Goal: Transaction & Acquisition: Register for event/course

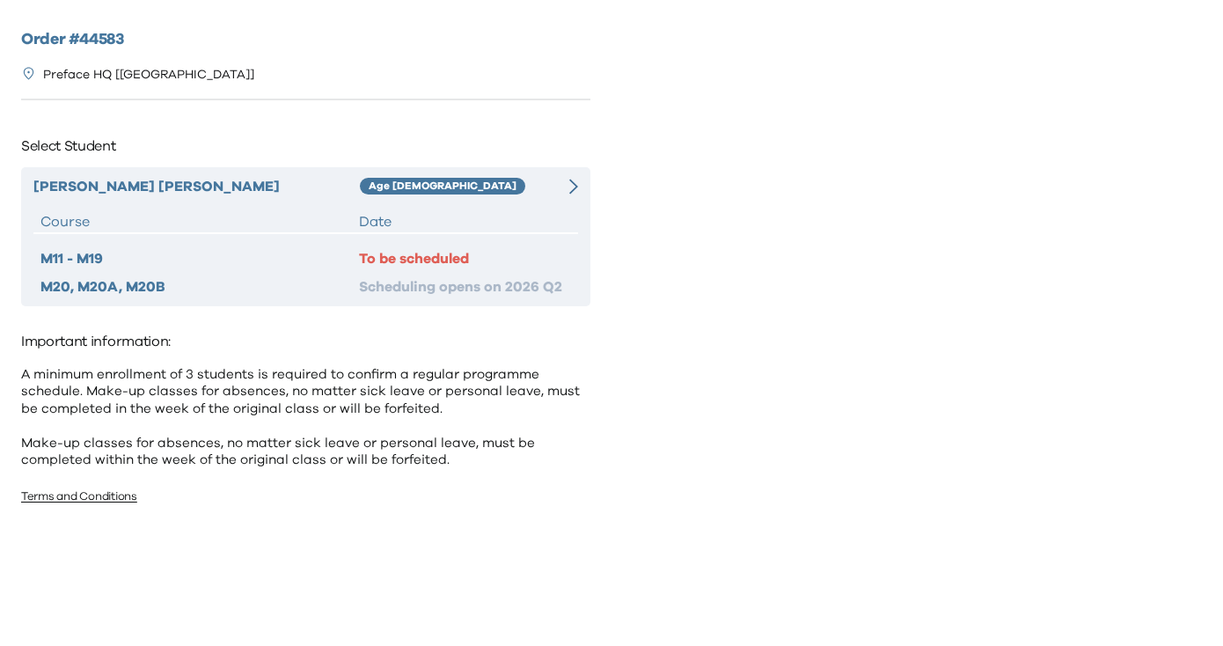
click at [567, 182] on div at bounding box center [564, 186] width 27 height 21
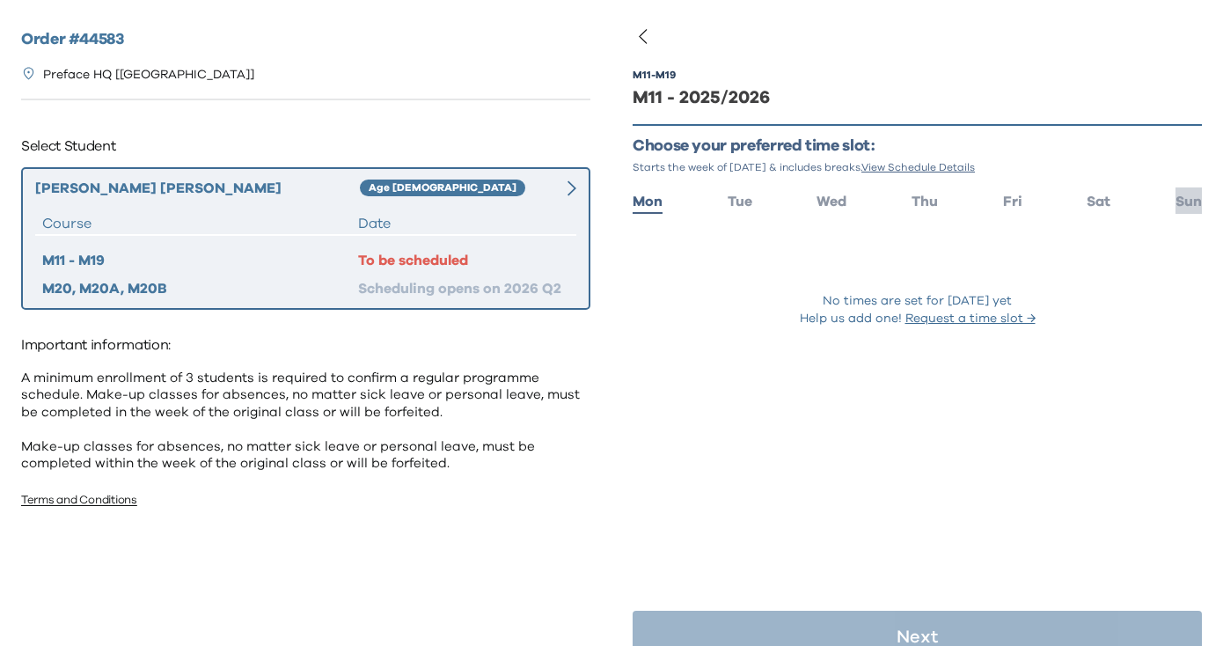
click at [1187, 198] on span "Sun" at bounding box center [1189, 202] width 26 height 14
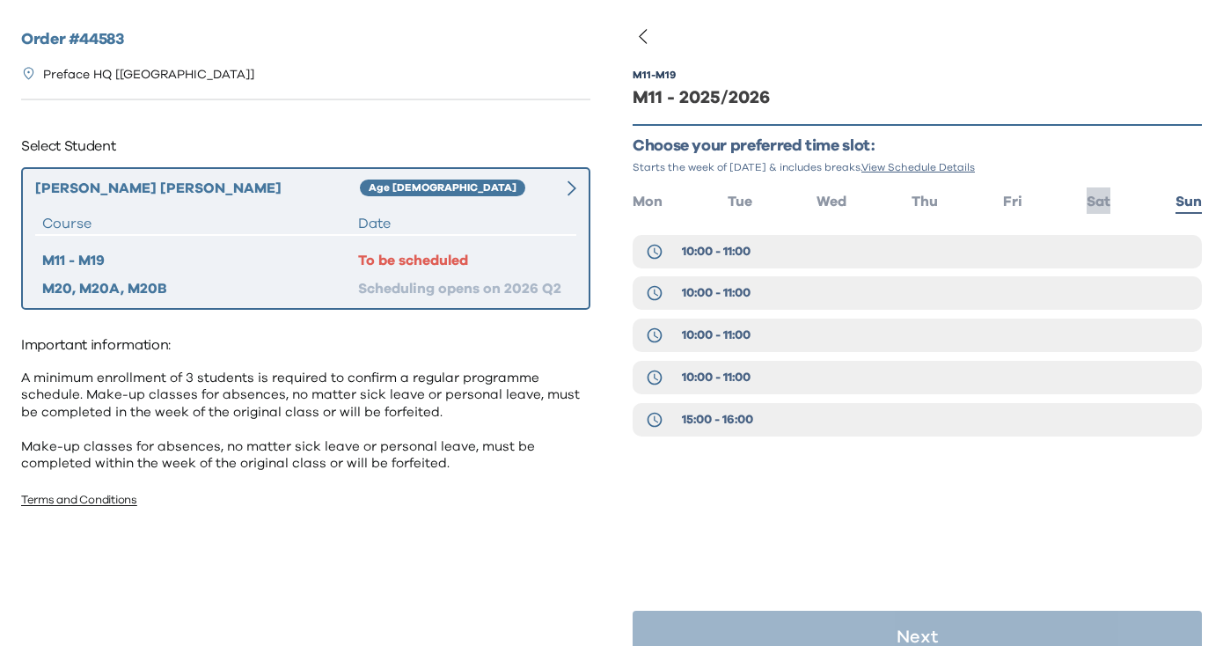
click at [1104, 208] on span "Sat" at bounding box center [1099, 202] width 24 height 14
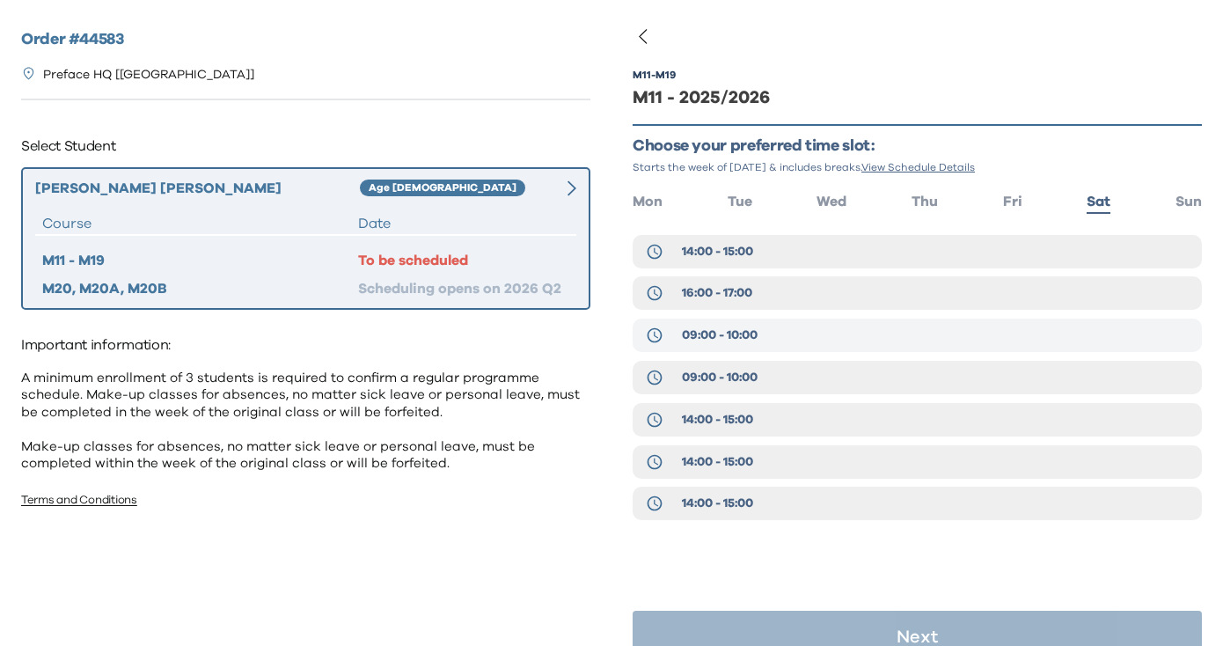
click at [806, 351] on button "09:00 - 10:00" at bounding box center [917, 335] width 569 height 33
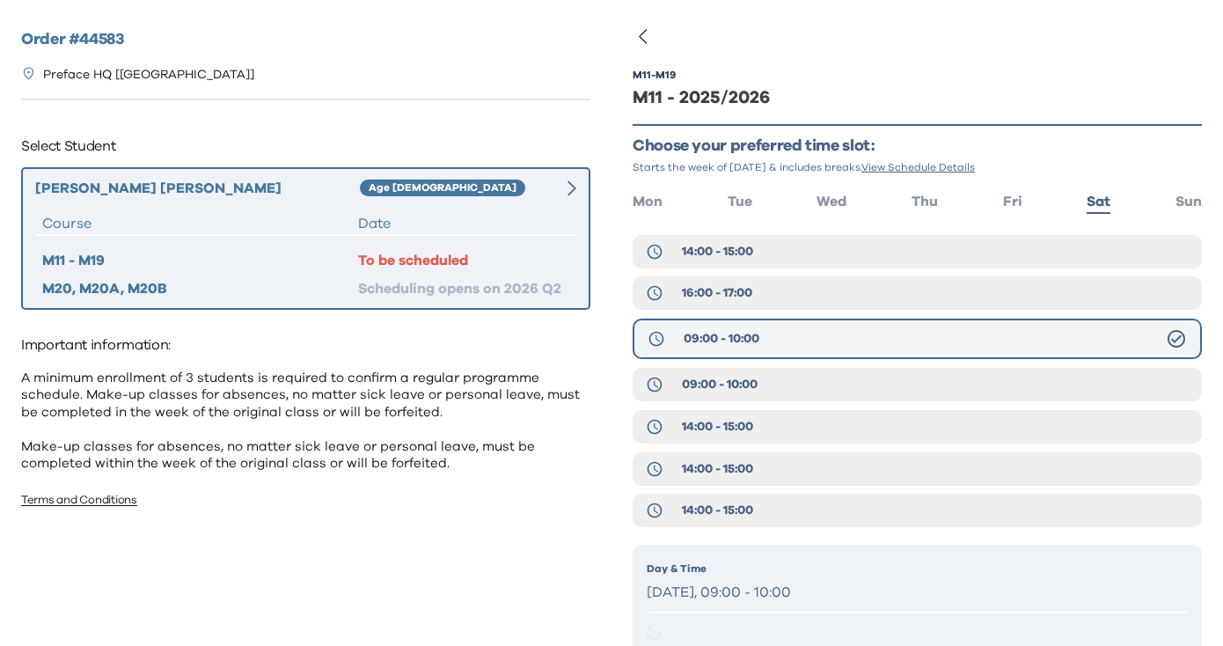
click at [806, 330] on button "09:00 - 10:00" at bounding box center [917, 339] width 569 height 40
click at [806, 390] on button "09:00 - 10:00" at bounding box center [917, 384] width 569 height 33
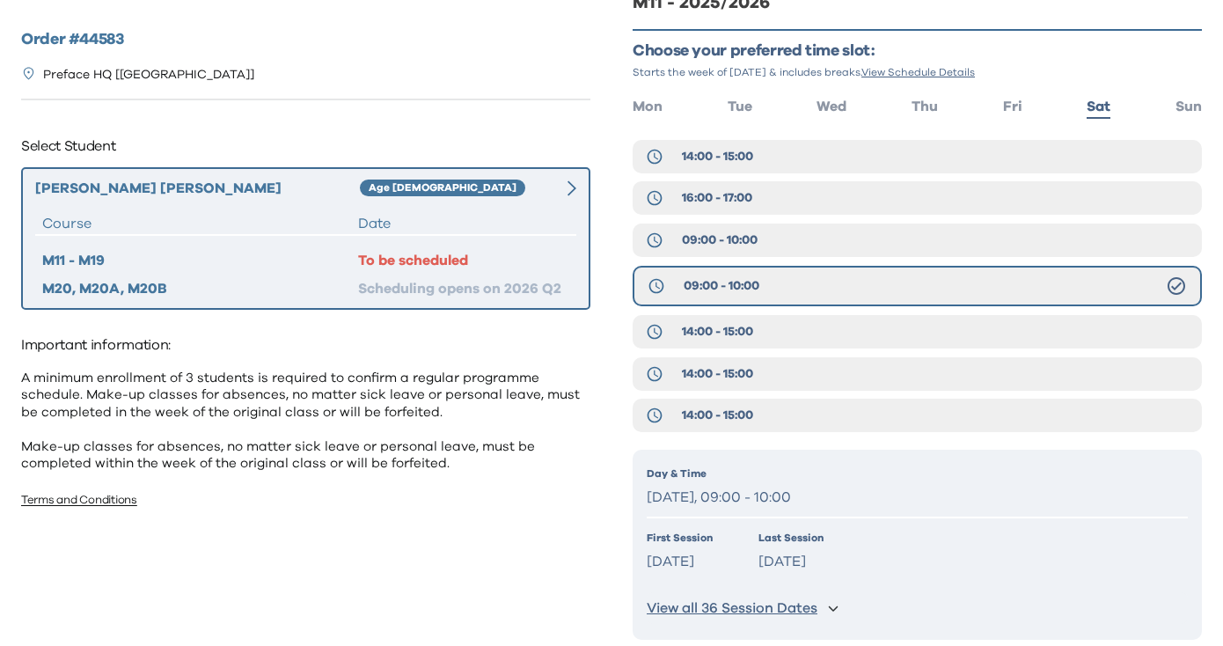
scroll to position [168, 0]
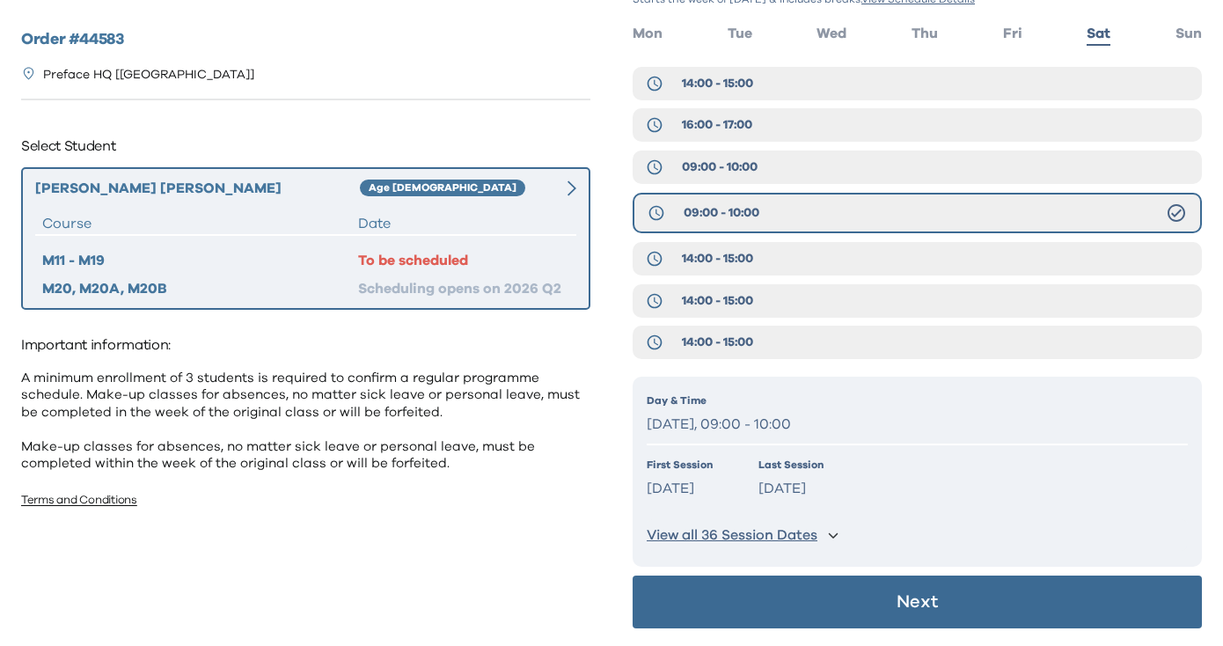
click at [901, 608] on p "Next" at bounding box center [917, 602] width 41 height 18
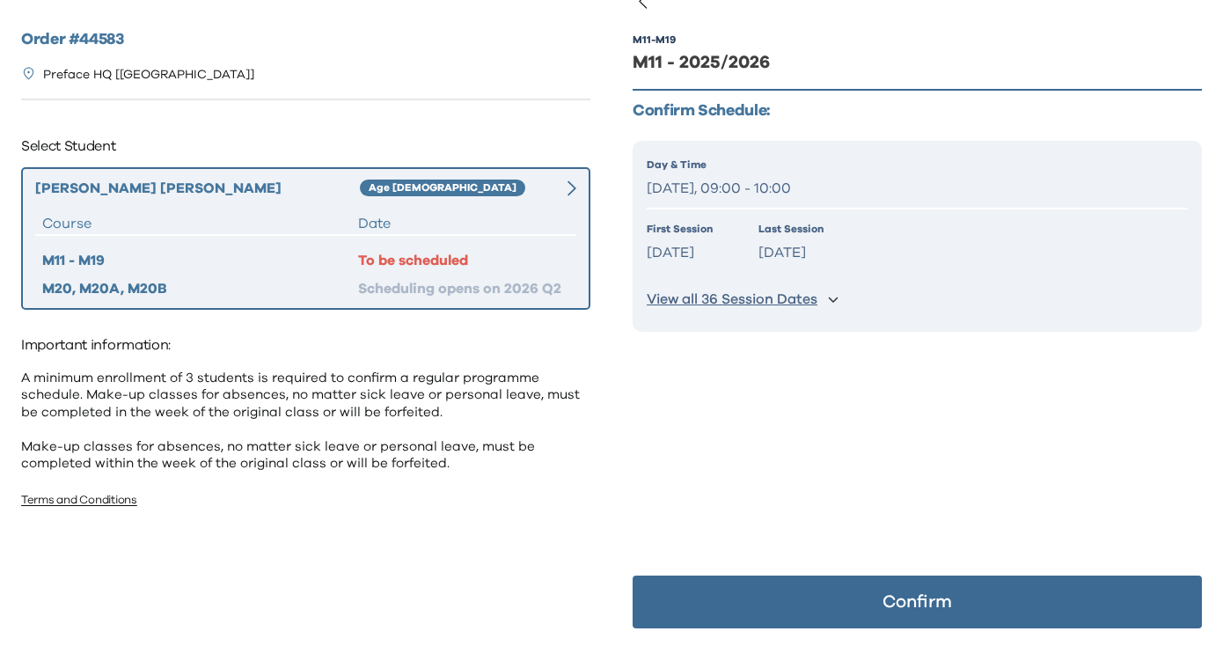
click at [901, 608] on p "Confirm" at bounding box center [918, 602] width 70 height 18
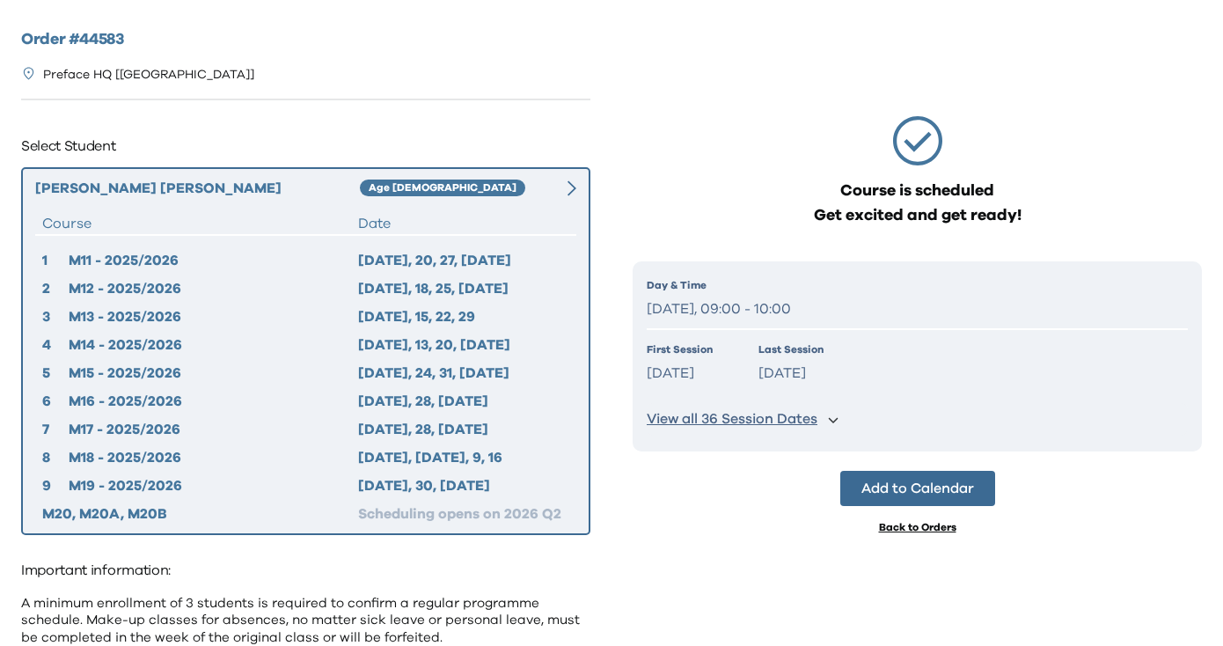
scroll to position [0, 0]
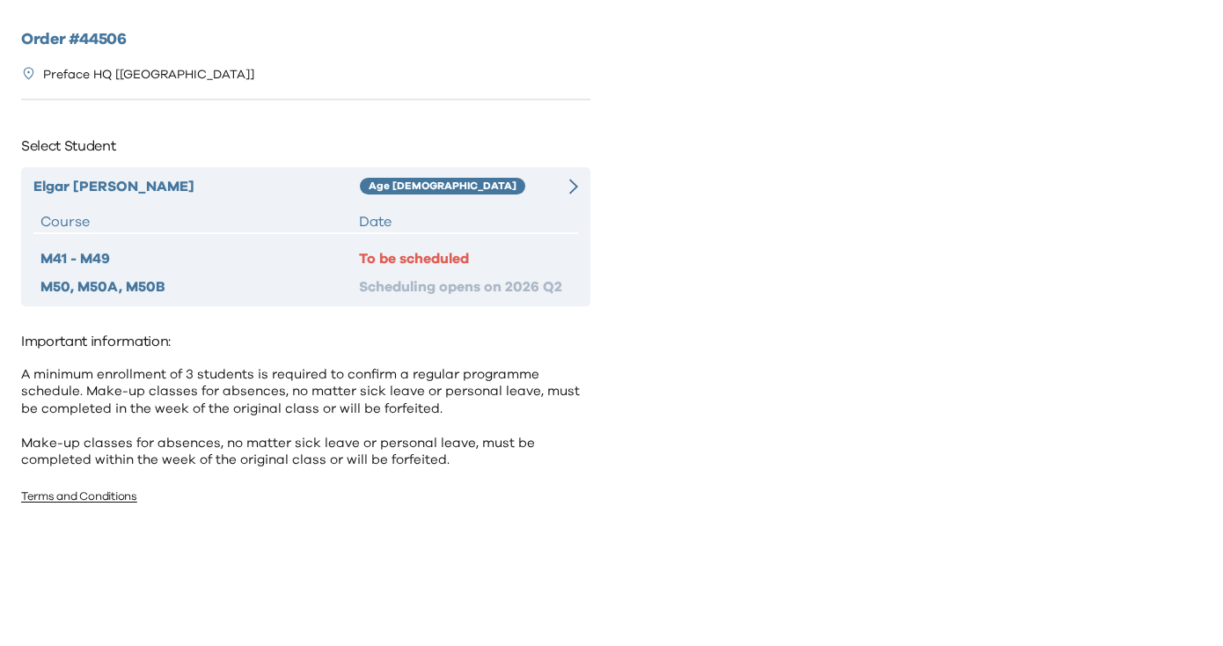
click at [535, 187] on div "Age [DEMOGRAPHIC_DATA]" at bounding box center [455, 186] width 191 height 21
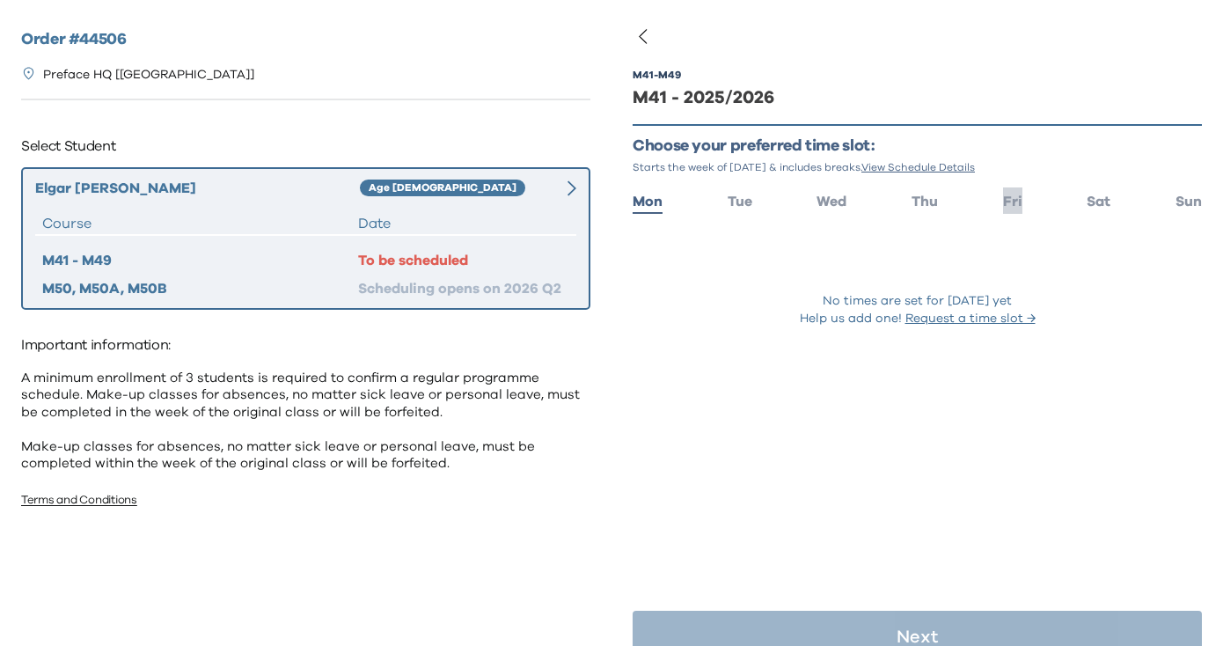
click at [1011, 197] on span "Fri" at bounding box center [1012, 202] width 19 height 14
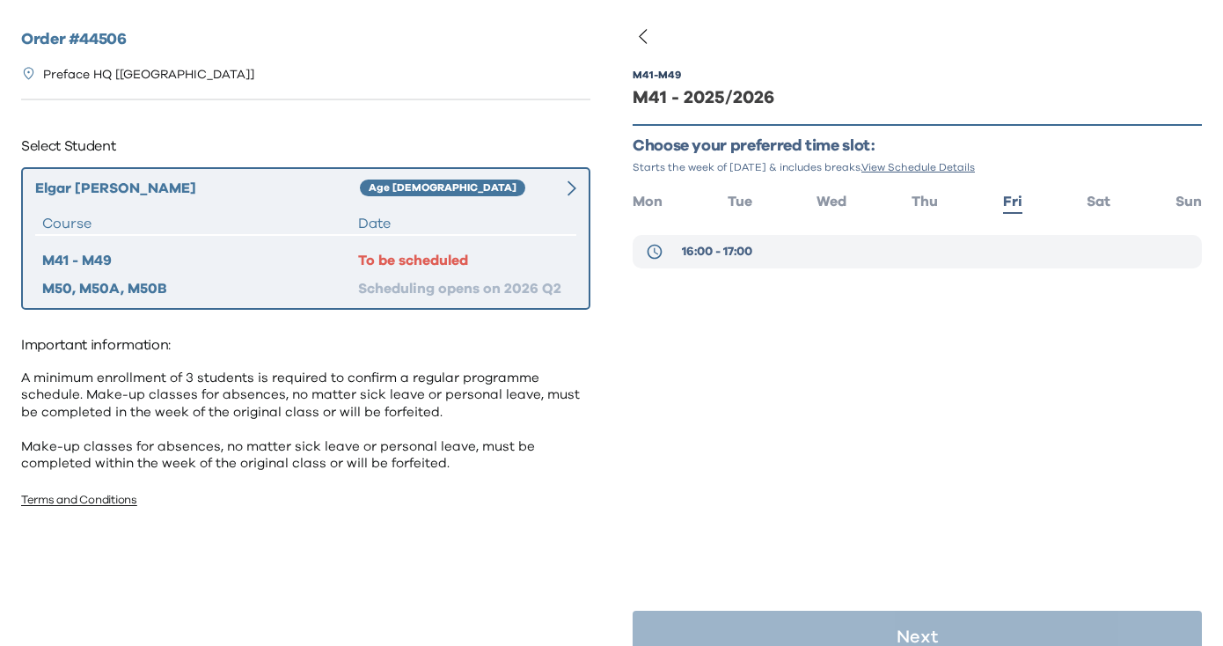
click at [910, 253] on button "16:00 - 17:00" at bounding box center [917, 251] width 569 height 33
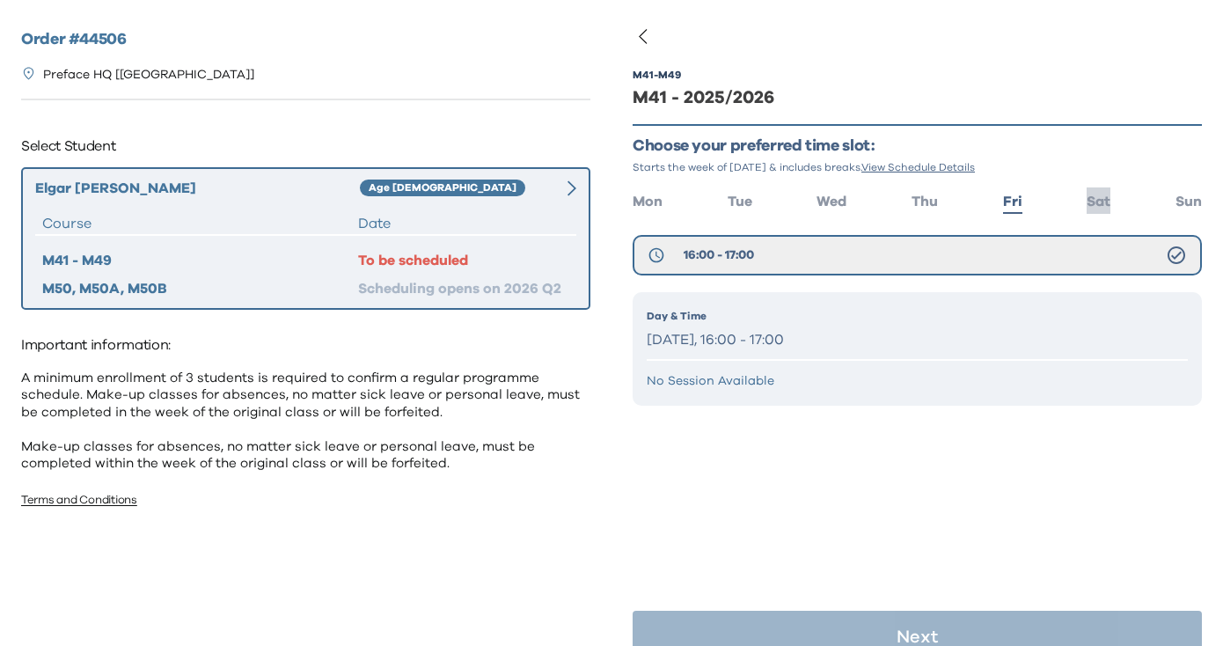
click at [1092, 197] on span "Sat" at bounding box center [1099, 202] width 24 height 14
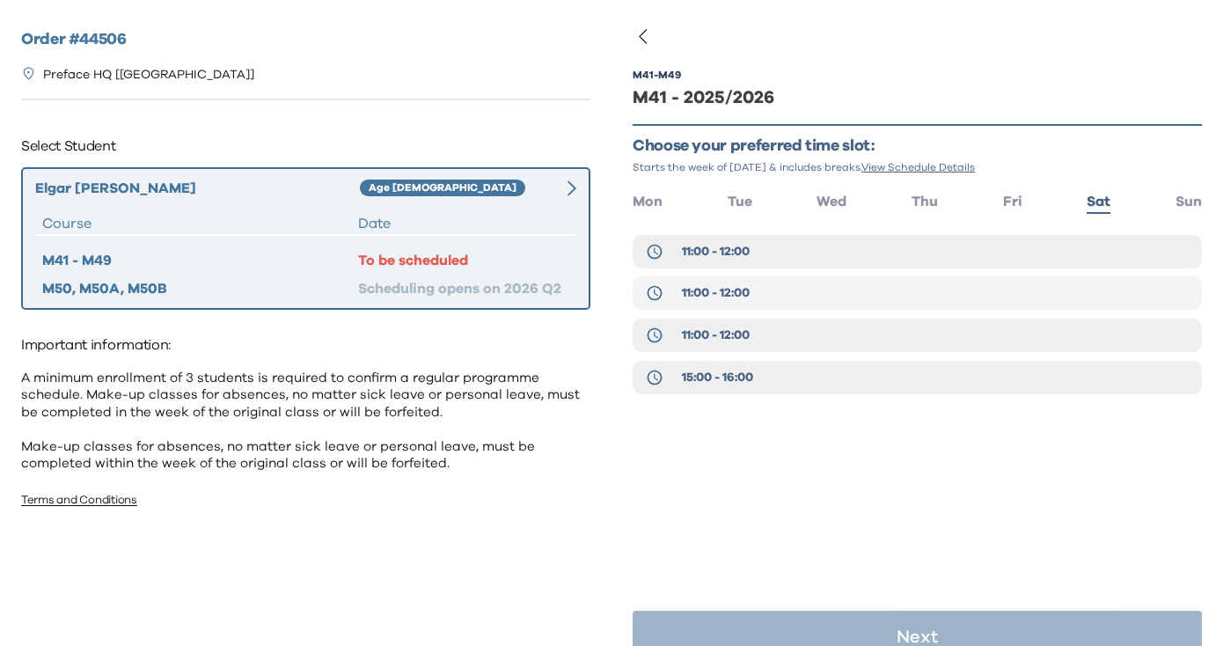
click at [748, 283] on button "11:00 - 12:00" at bounding box center [917, 292] width 569 height 33
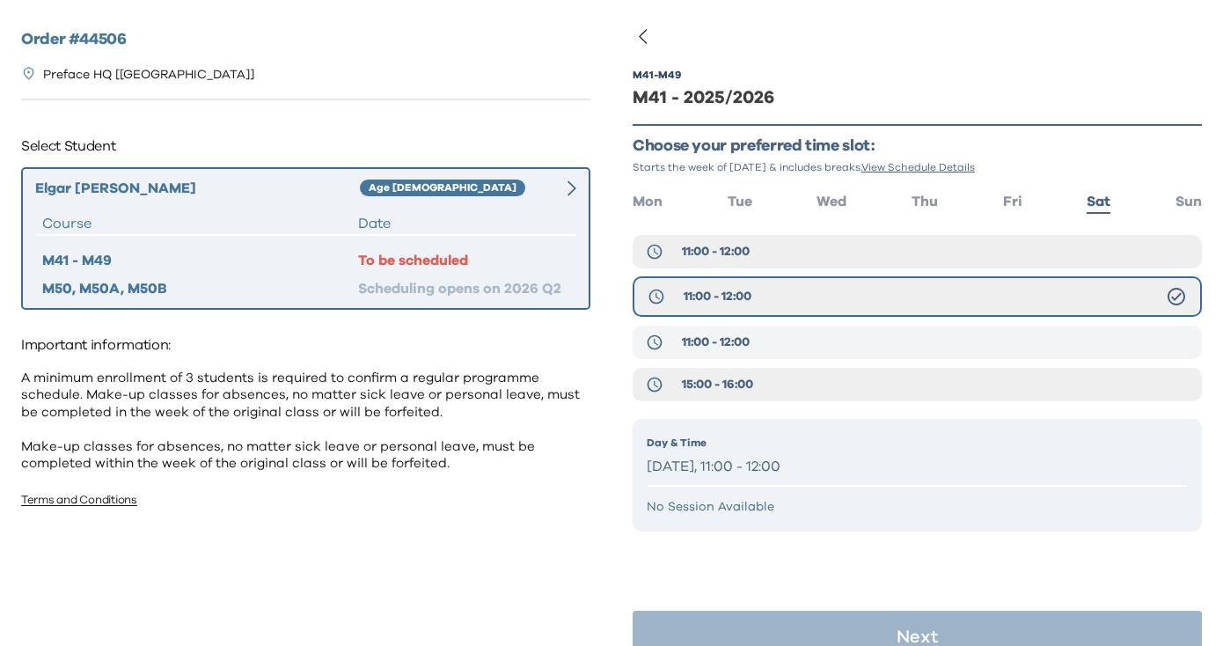
click at [737, 341] on span "11:00 - 12:00" at bounding box center [716, 343] width 68 height 18
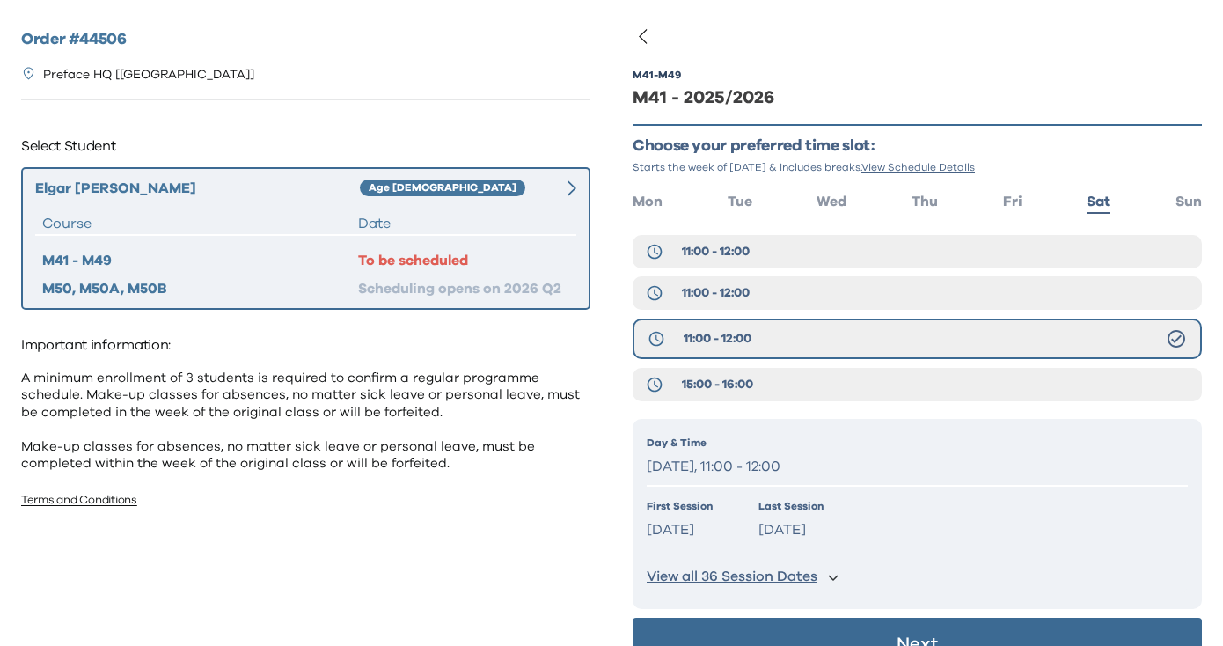
click at [870, 631] on button "Next" at bounding box center [917, 644] width 569 height 53
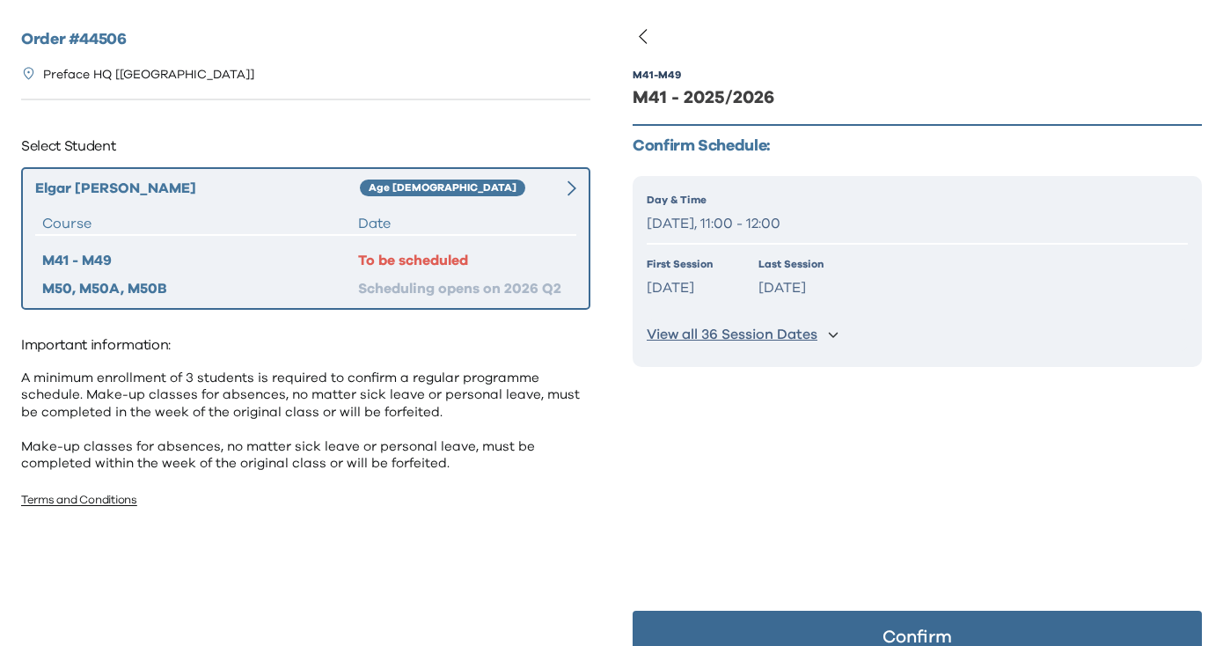
click at [870, 631] on button "Confirm" at bounding box center [917, 637] width 569 height 53
